Goal: Transaction & Acquisition: Purchase product/service

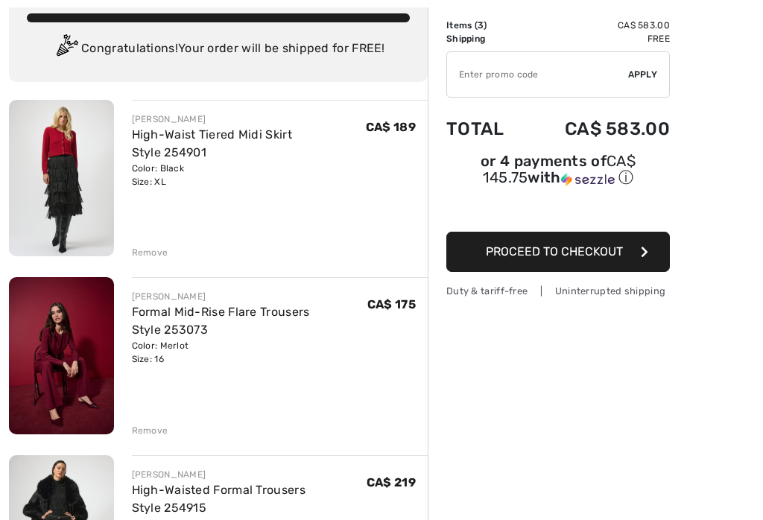
scroll to position [95, 0]
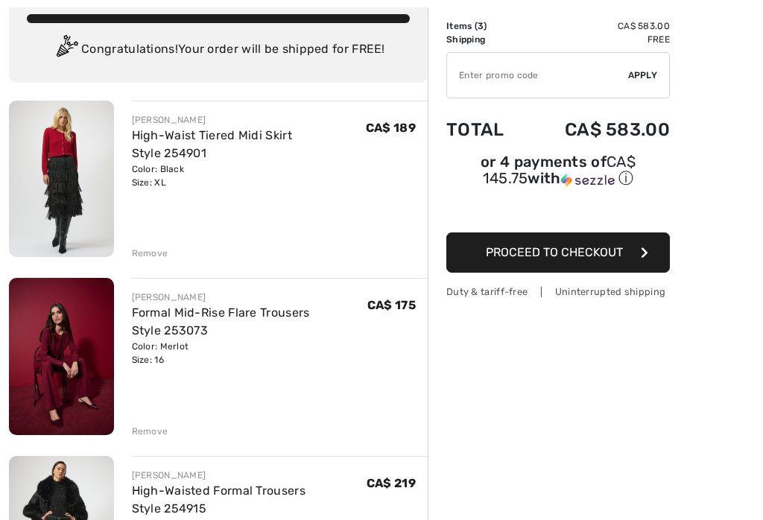
click at [156, 430] on div "Remove" at bounding box center [150, 430] width 36 height 13
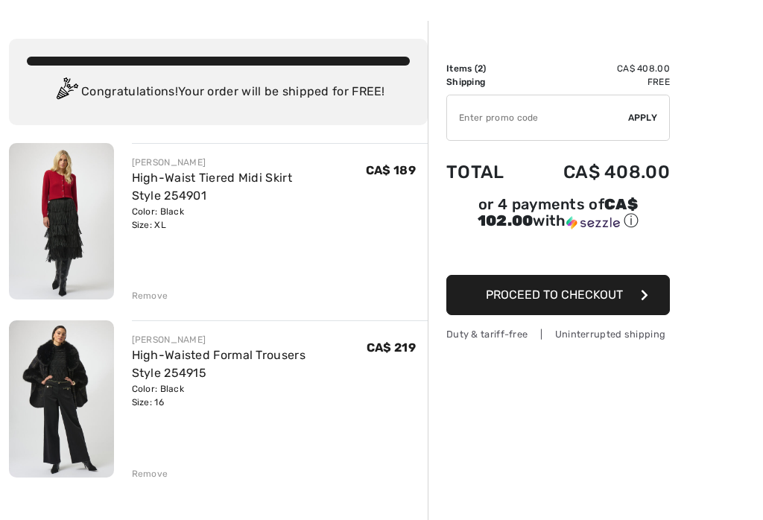
scroll to position [53, 0]
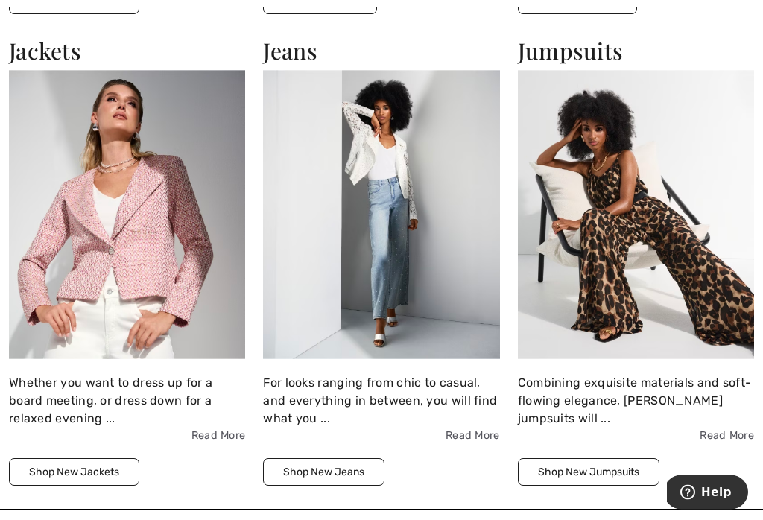
scroll to position [1459, 0]
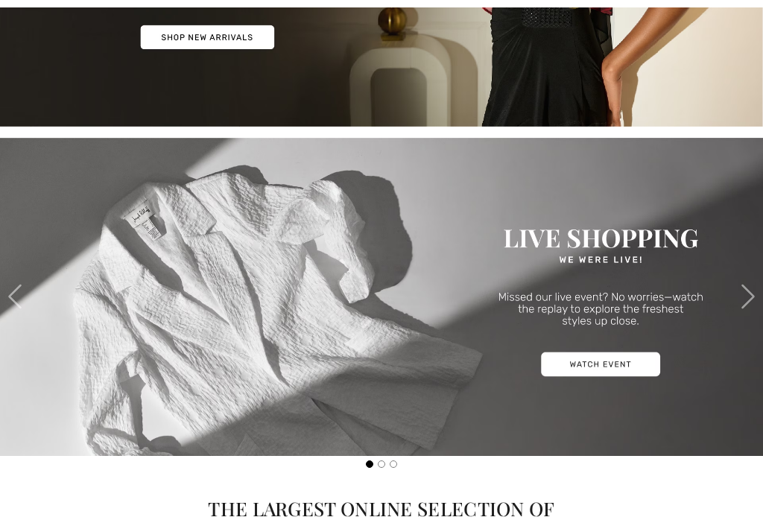
checkbox input "true"
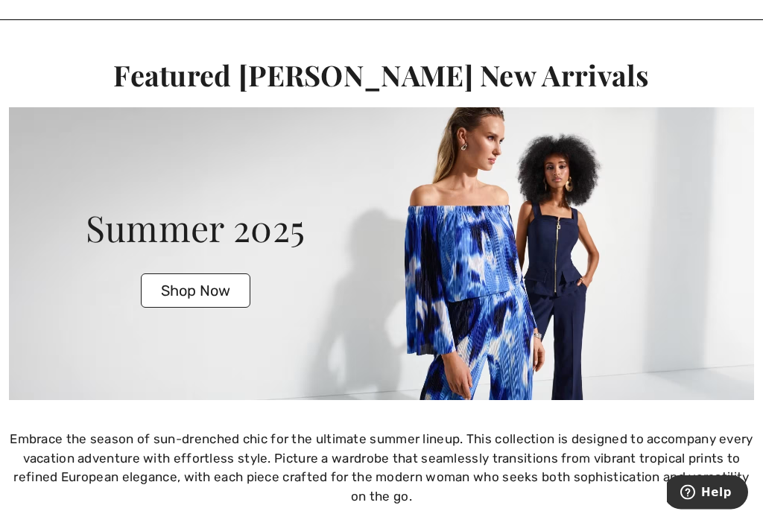
scroll to position [2253, 0]
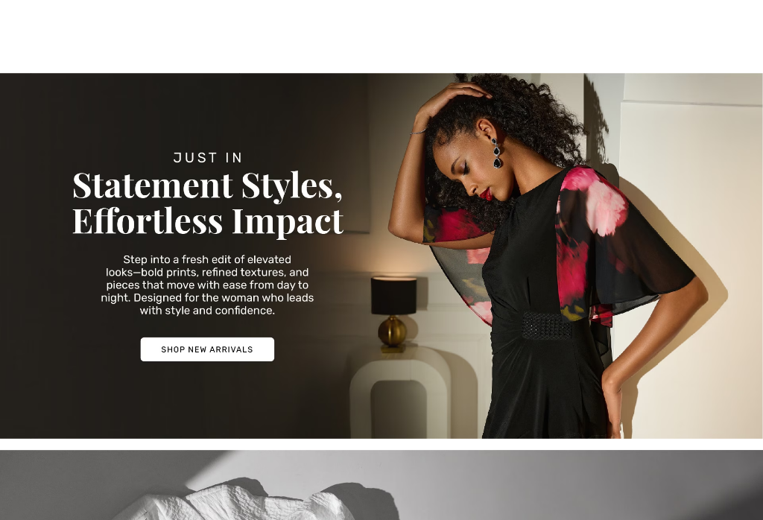
scroll to position [229, 0]
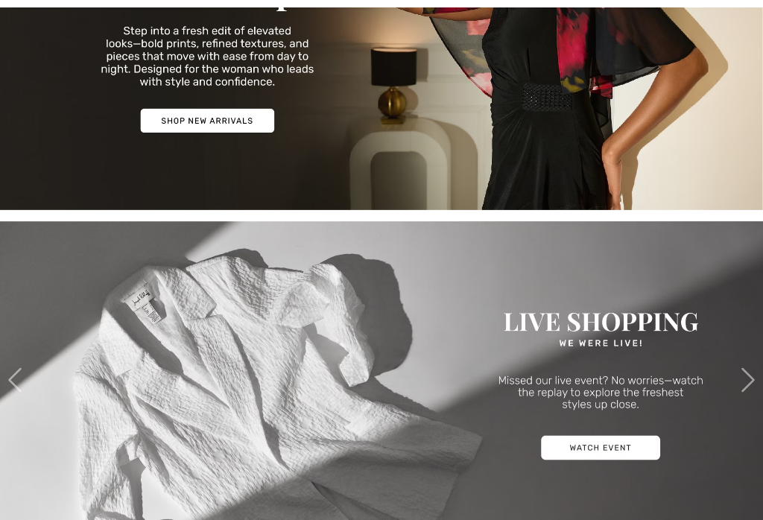
checkbox input "true"
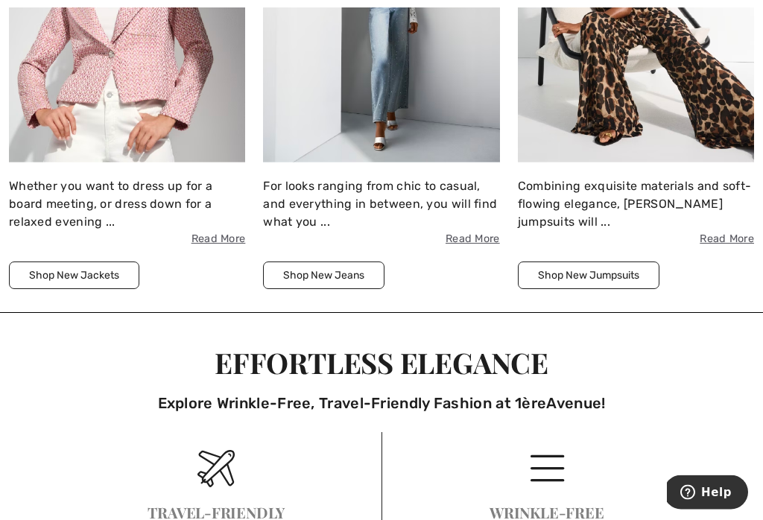
scroll to position [1655, 0]
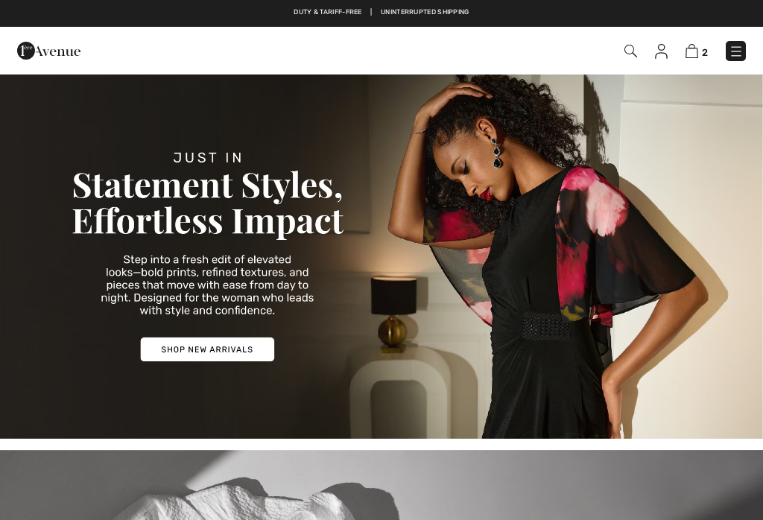
checkbox input "true"
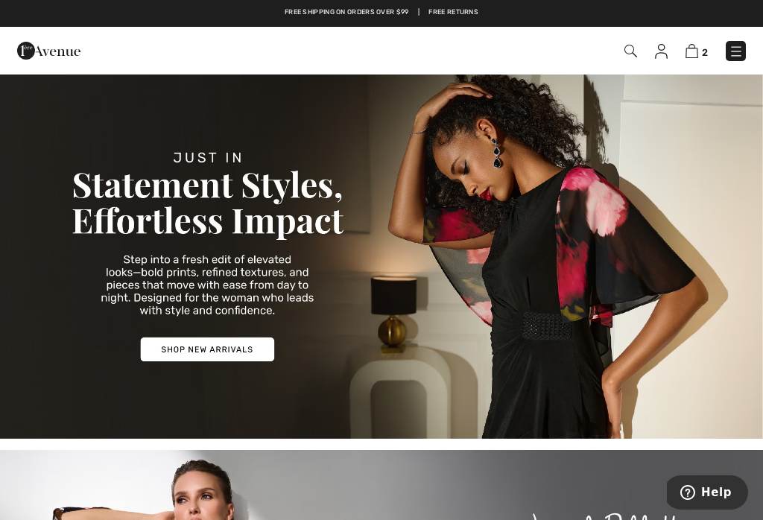
click at [696, 47] on img at bounding box center [691, 51] width 13 height 14
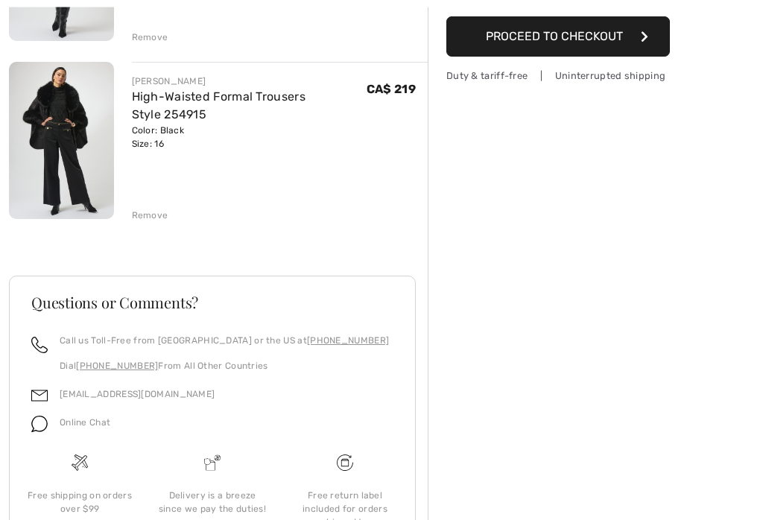
scroll to position [383, 0]
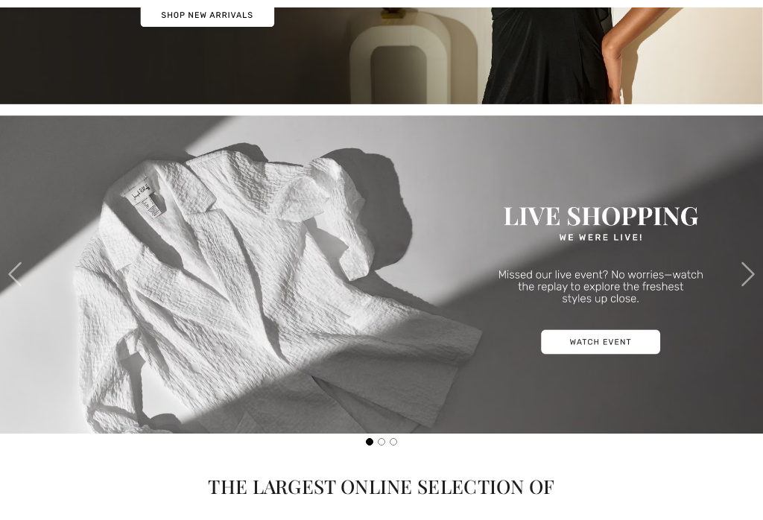
checkbox input "true"
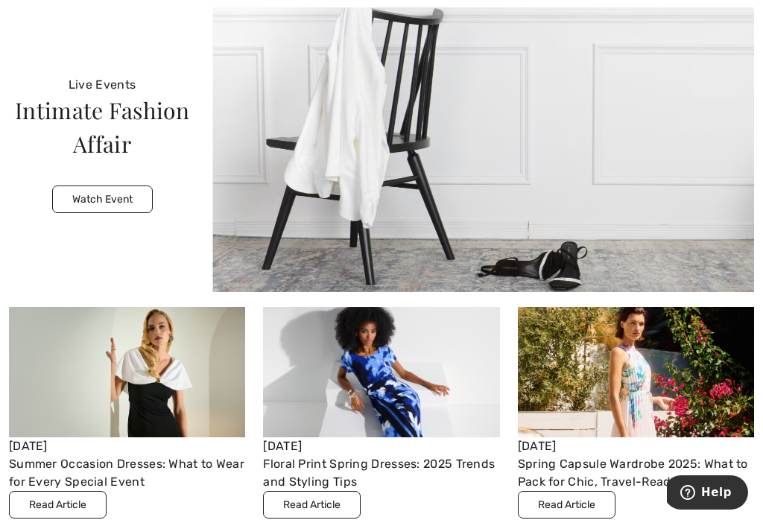
scroll to position [3510, 0]
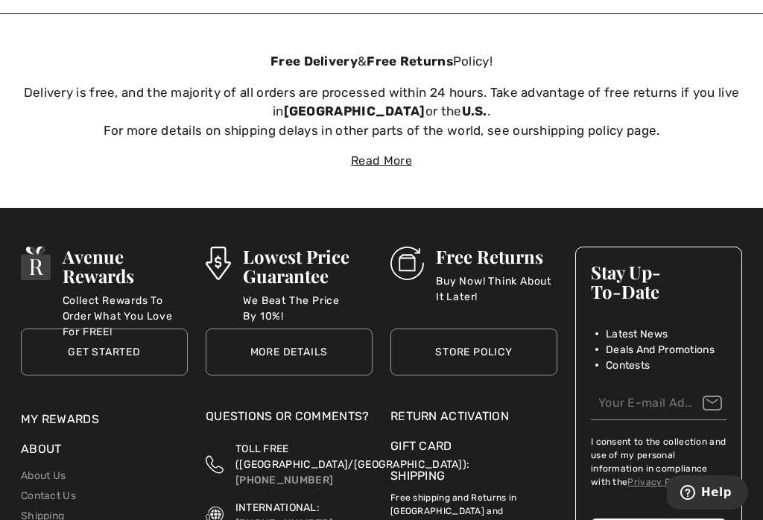
scroll to position [4048, 0]
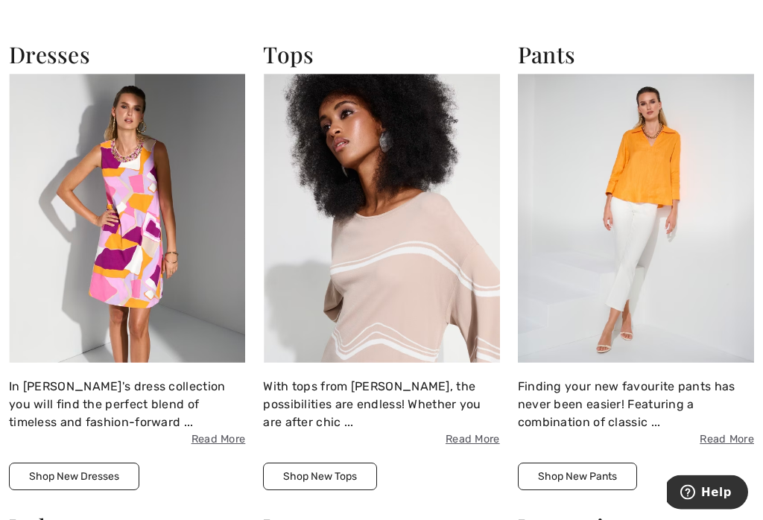
scroll to position [1037, 0]
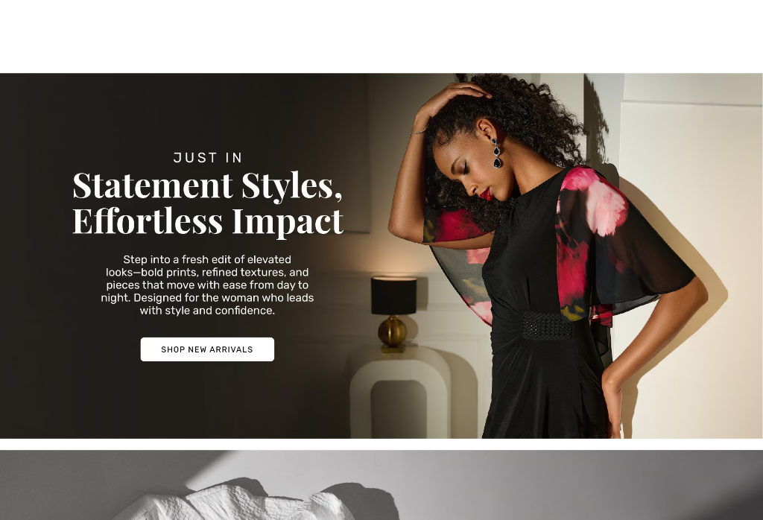
checkbox input "true"
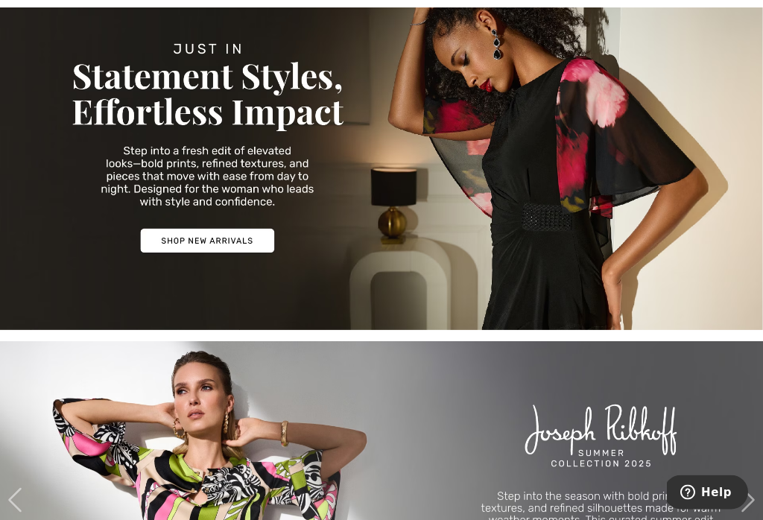
scroll to position [109, 0]
